Goal: Task Accomplishment & Management: Use online tool/utility

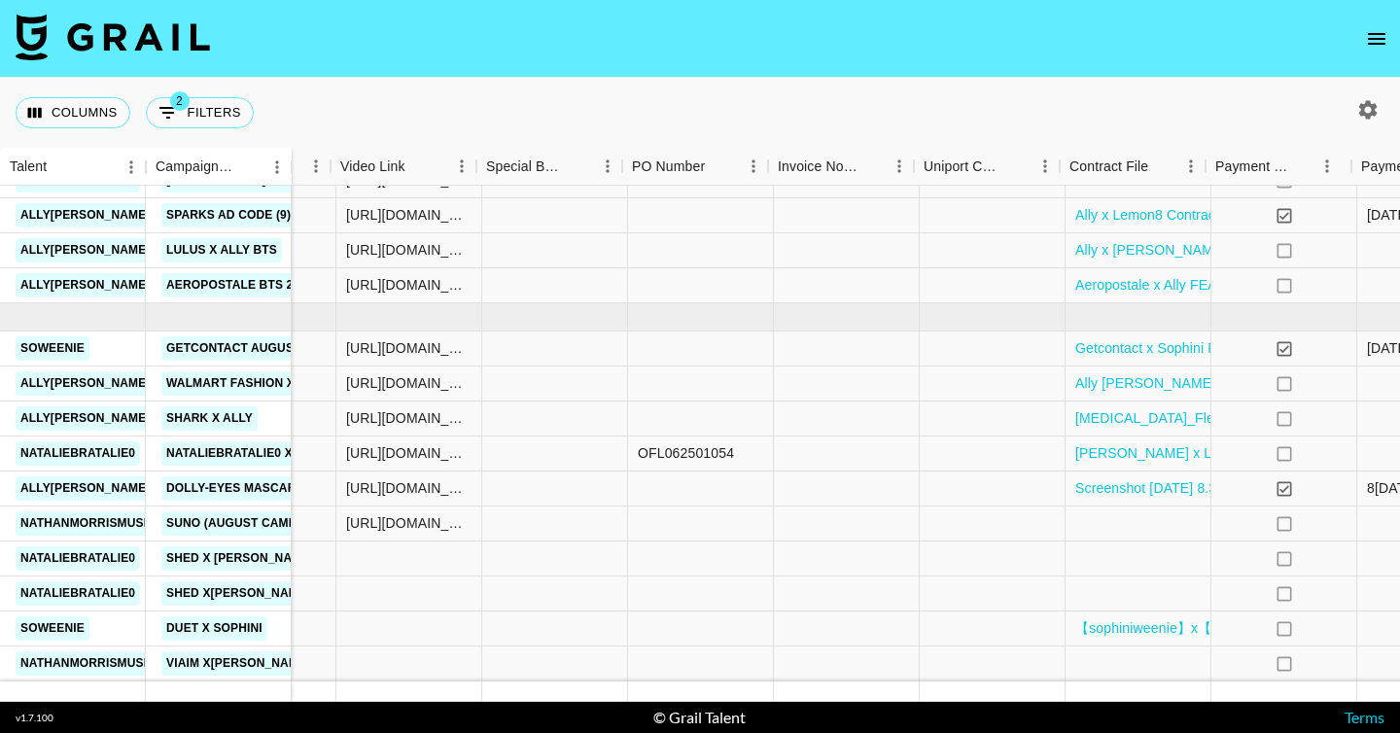
scroll to position [779, 1654]
click at [1082, 670] on div at bounding box center [1132, 664] width 146 height 35
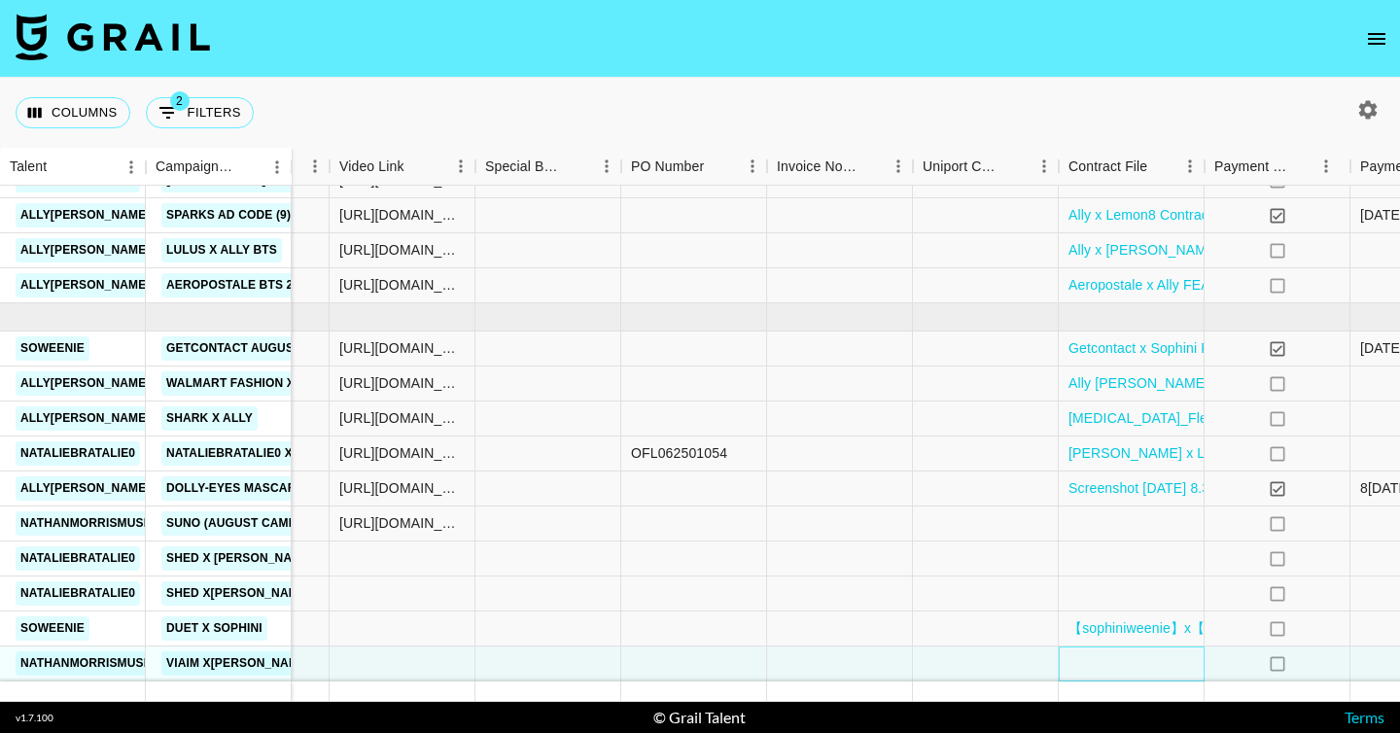
click at [1082, 670] on div at bounding box center [1132, 664] width 146 height 35
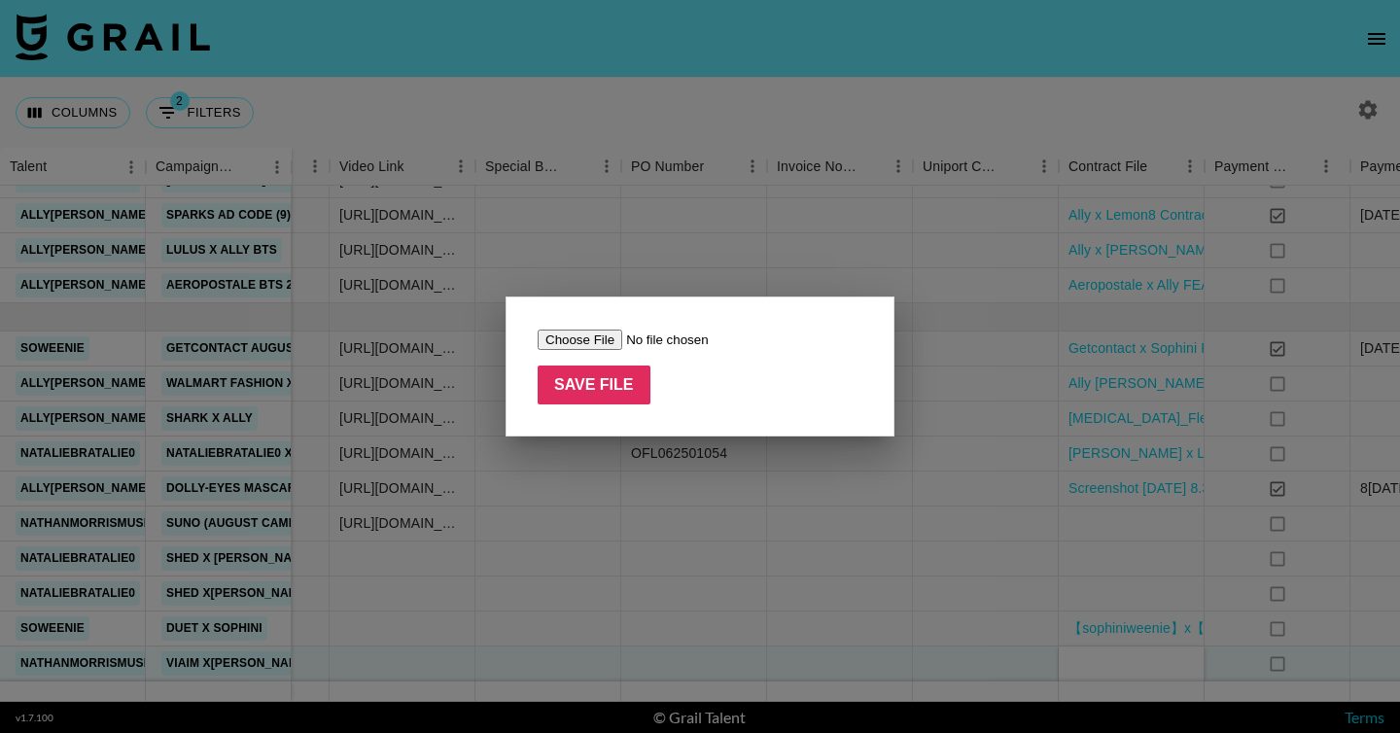
click at [576, 339] on input "file" at bounding box center [661, 340] width 246 height 20
type input "C:\fakepath\Viaim RecDot -[PERSON_NAME].pdf"
click at [598, 377] on input "Save File" at bounding box center [594, 385] width 113 height 39
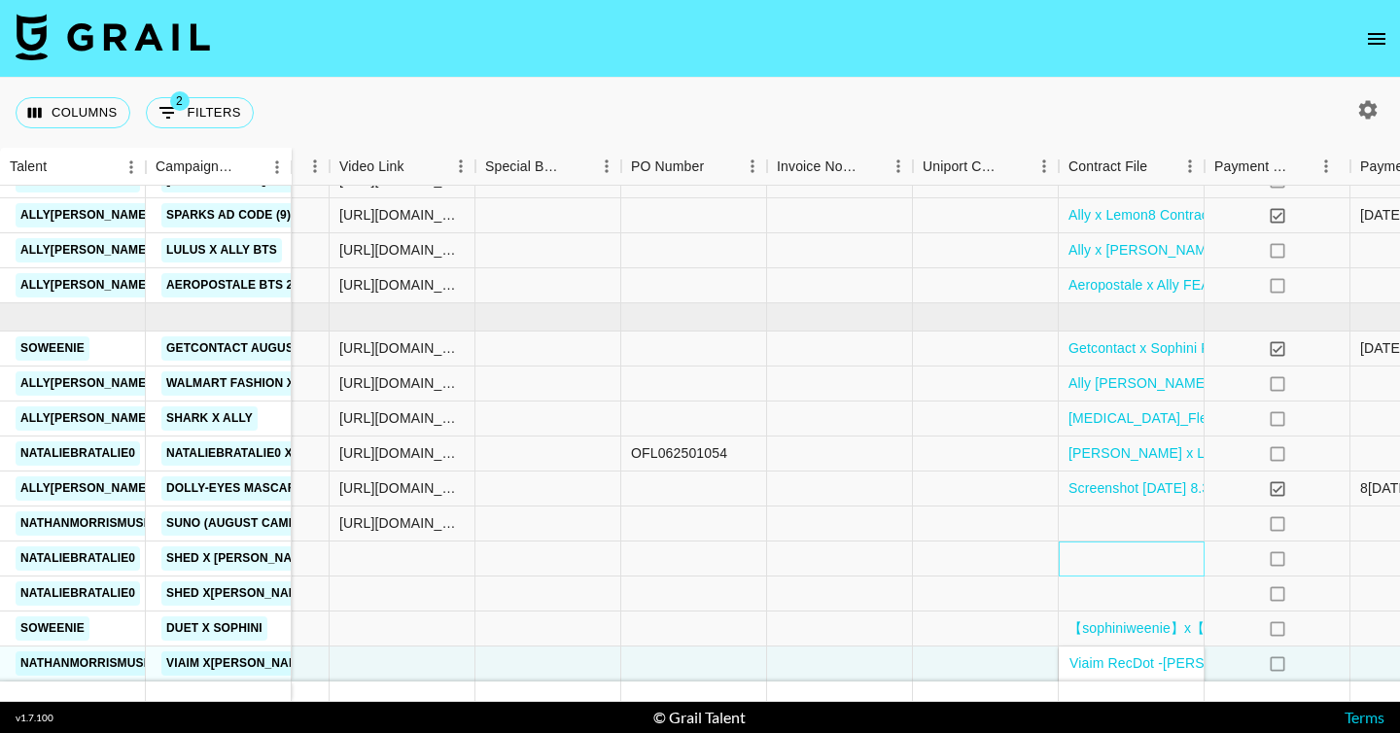
click at [1145, 566] on div at bounding box center [1132, 559] width 146 height 35
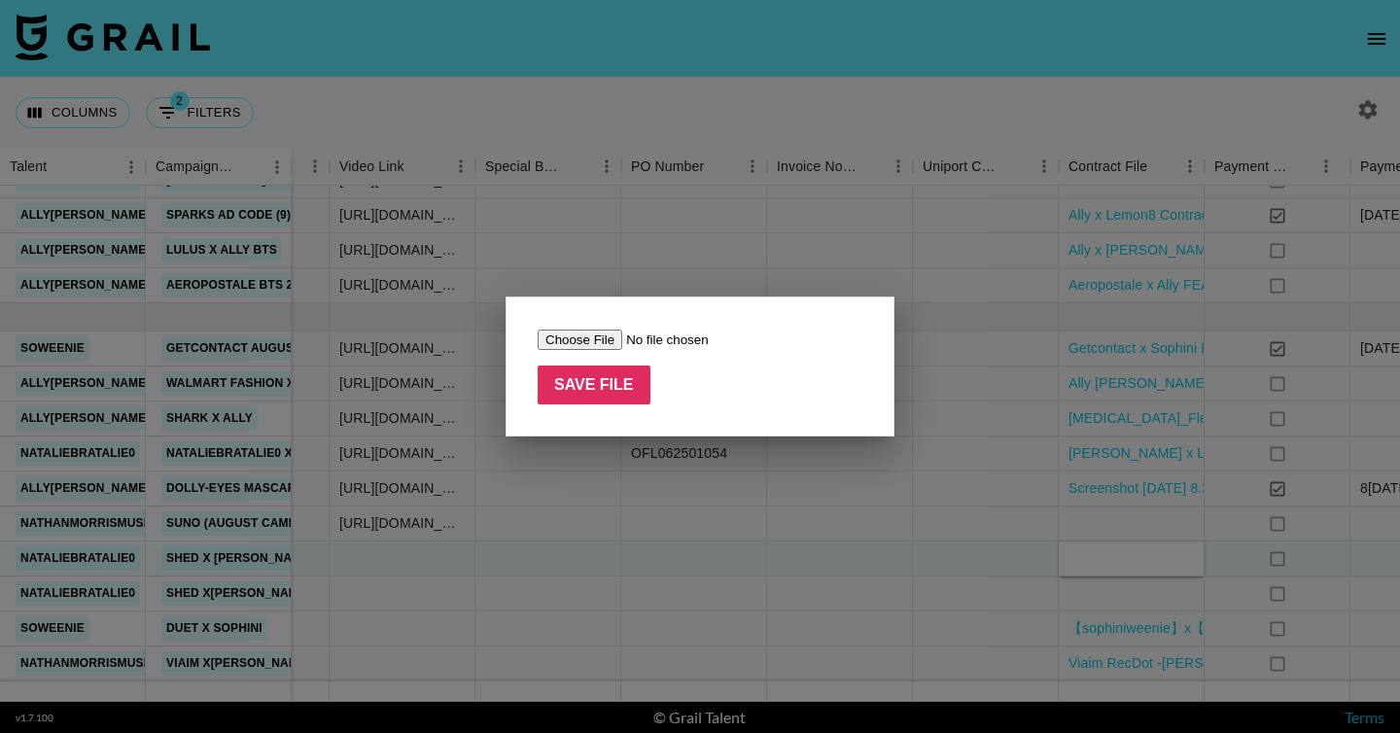
click at [597, 335] on input "file" at bounding box center [661, 340] width 246 height 20
type input "C:\fakepath[PERSON_NAME] x SHED FEA.pdf"
click at [612, 376] on input "Save File" at bounding box center [594, 385] width 113 height 39
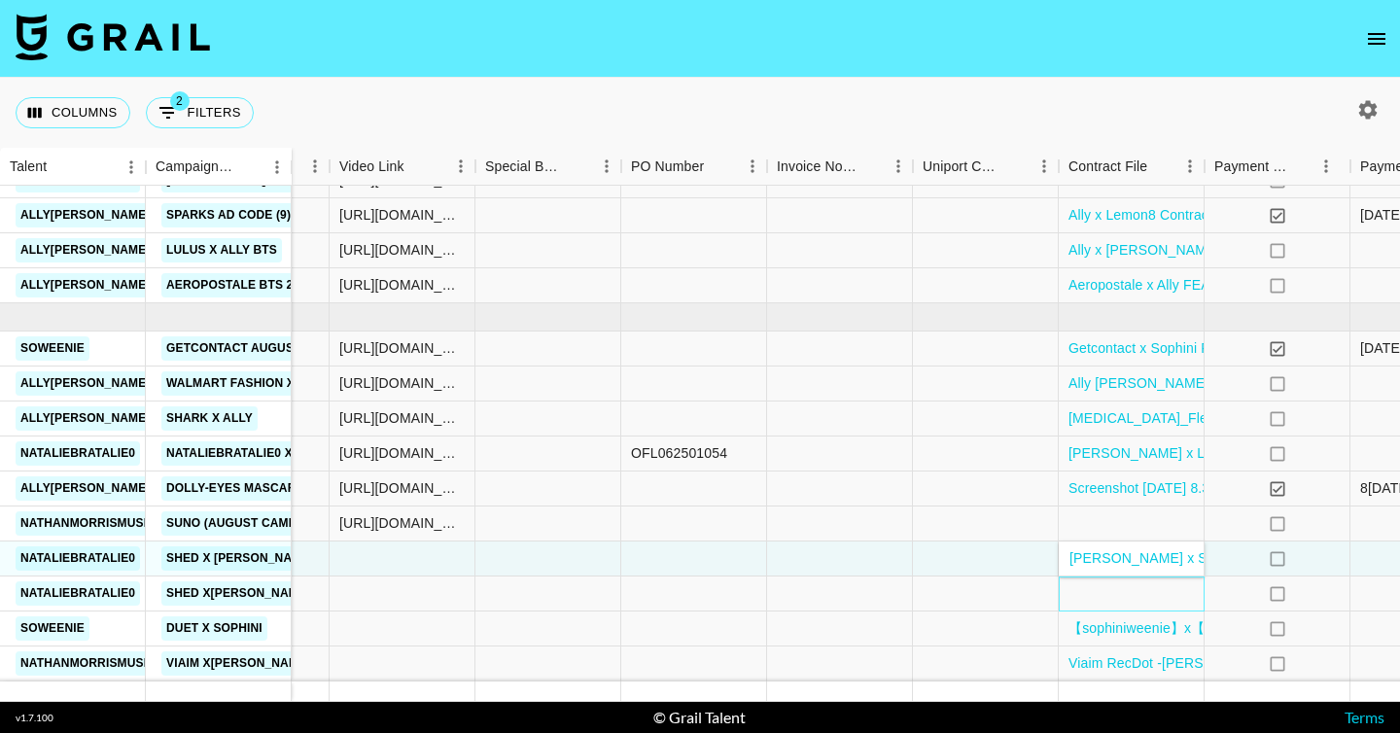
click at [1067, 596] on div at bounding box center [1132, 594] width 146 height 35
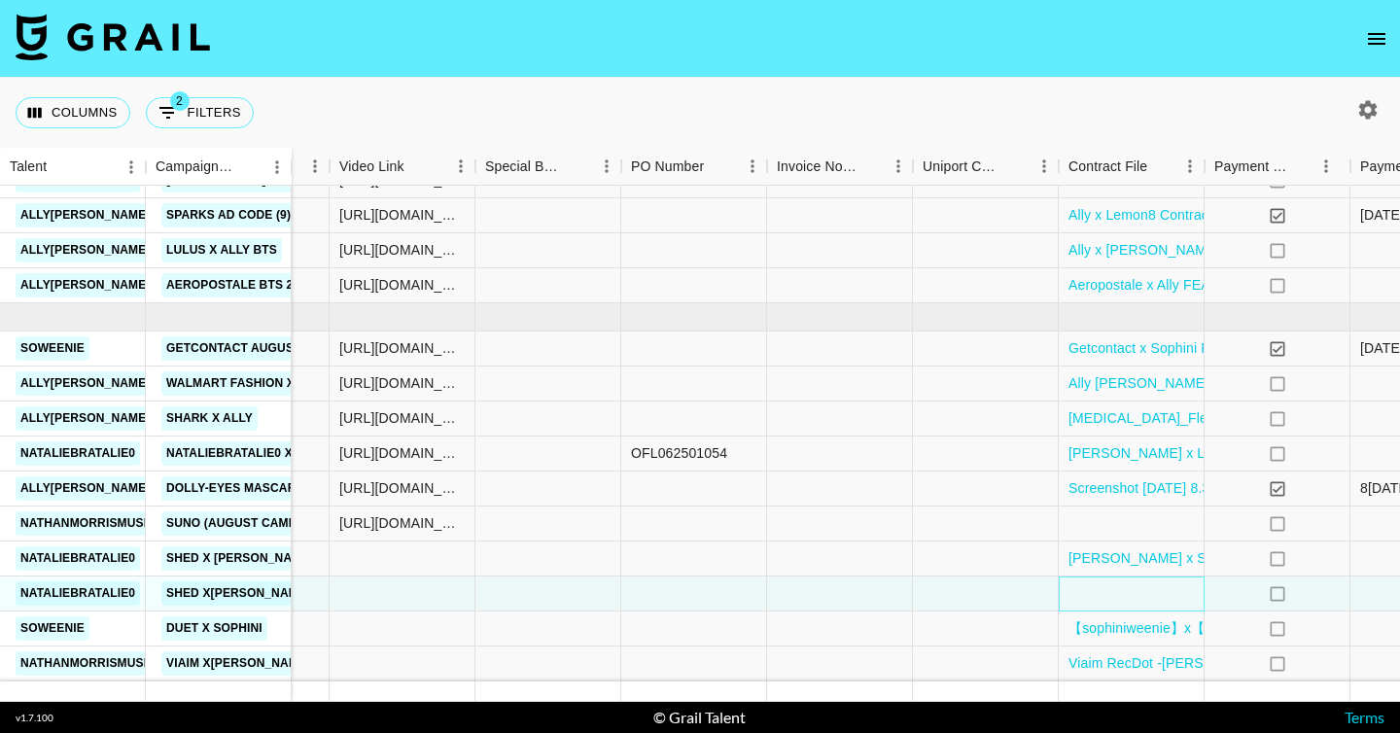
click at [1067, 596] on div at bounding box center [1132, 594] width 146 height 35
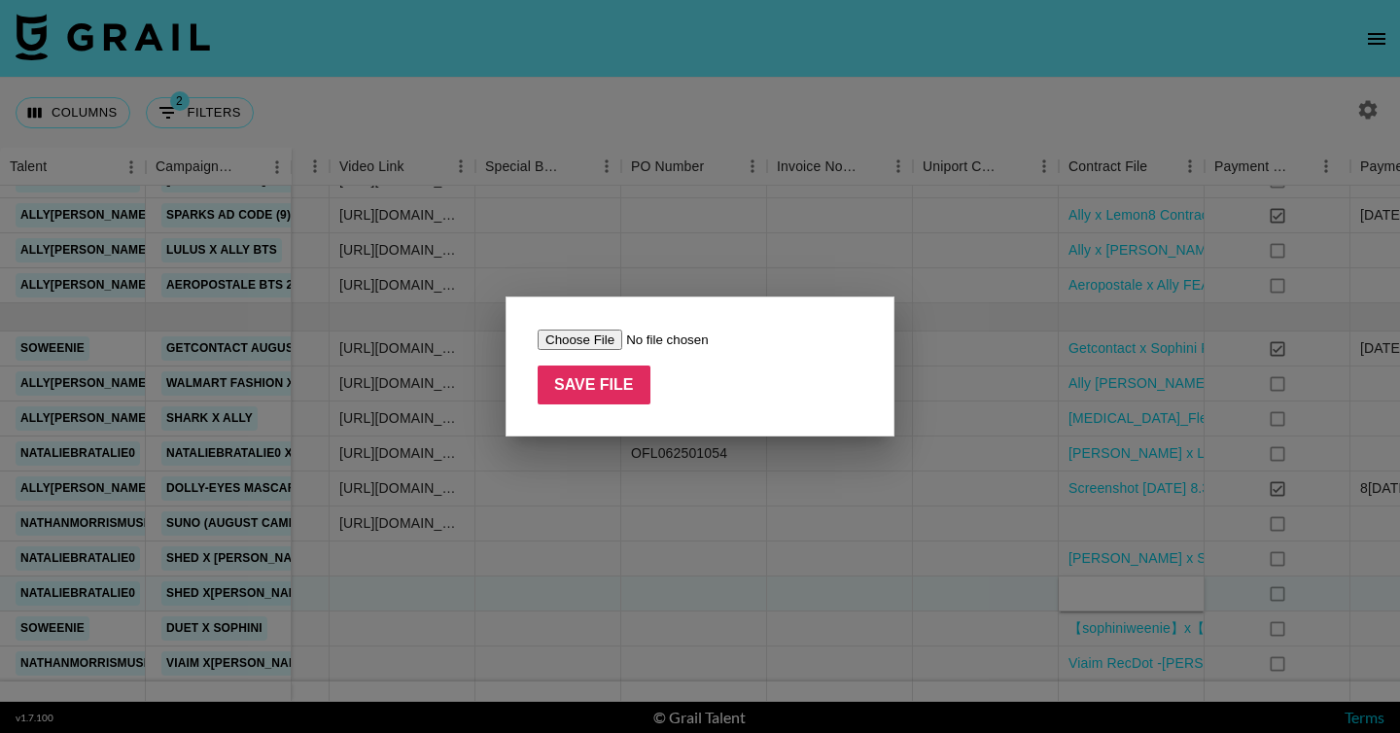
click at [533, 333] on div "Save File" at bounding box center [700, 367] width 389 height 140
click at [572, 333] on input "file" at bounding box center [661, 340] width 246 height 20
type input "C:\fakepath[PERSON_NAME] x SHED FEA.pdf"
click at [623, 389] on input "Save File" at bounding box center [594, 385] width 113 height 39
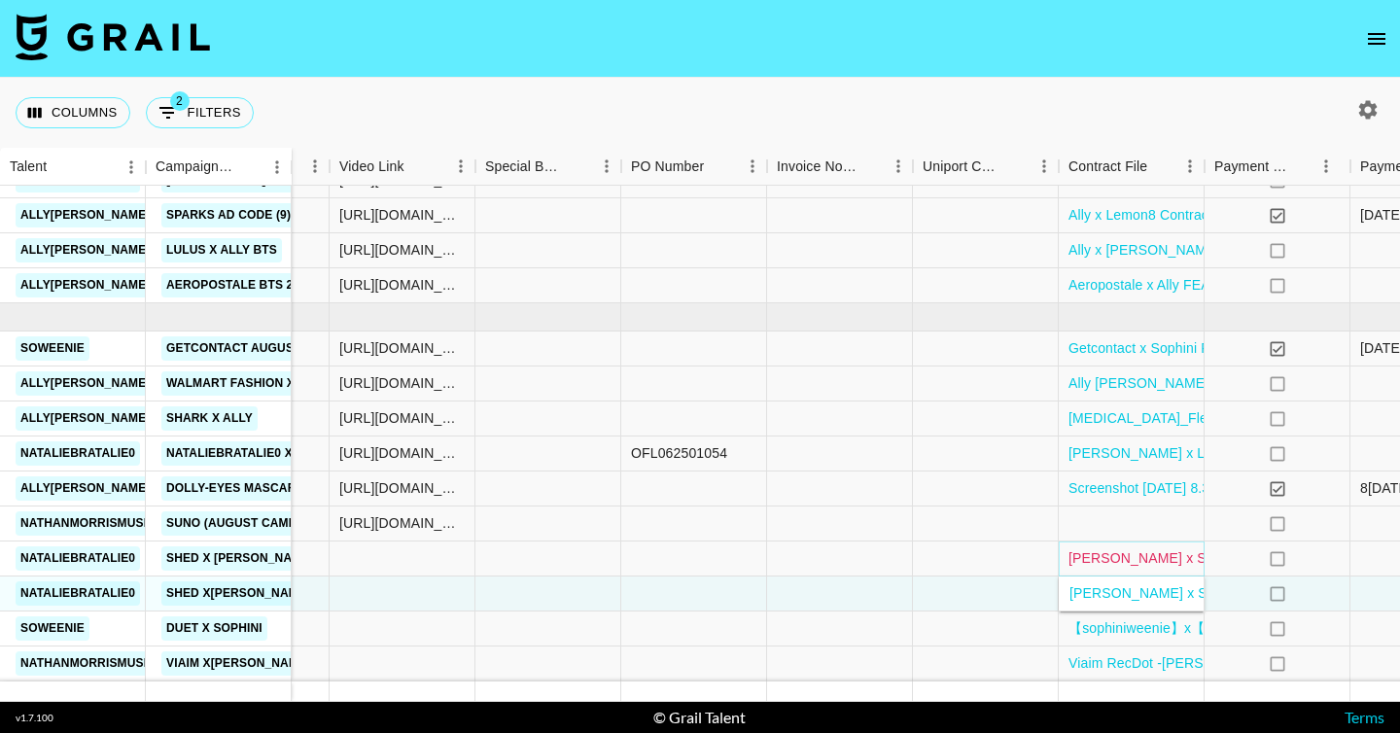
click at [1090, 554] on link "[PERSON_NAME] x SHED FEA.pdf" at bounding box center [1179, 557] width 221 height 19
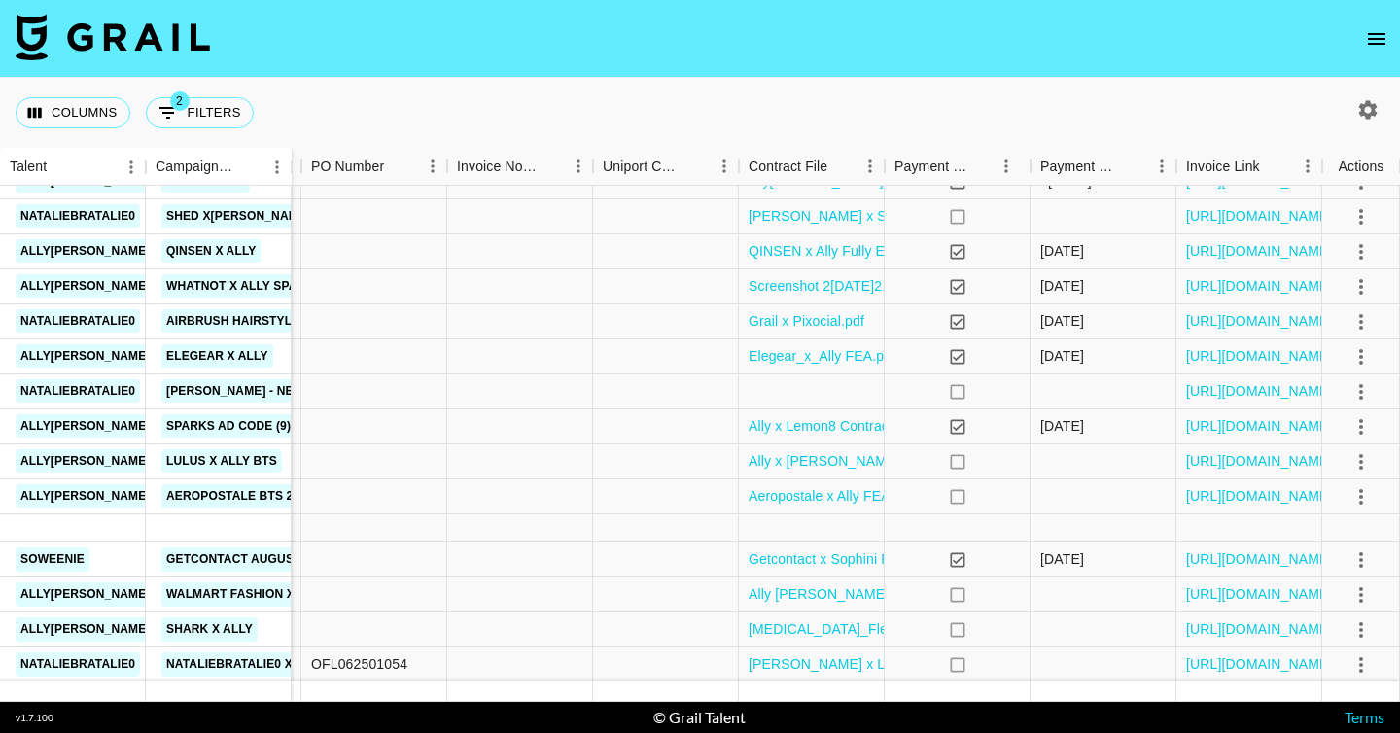
scroll to position [779, 1974]
